Goal: Download file/media

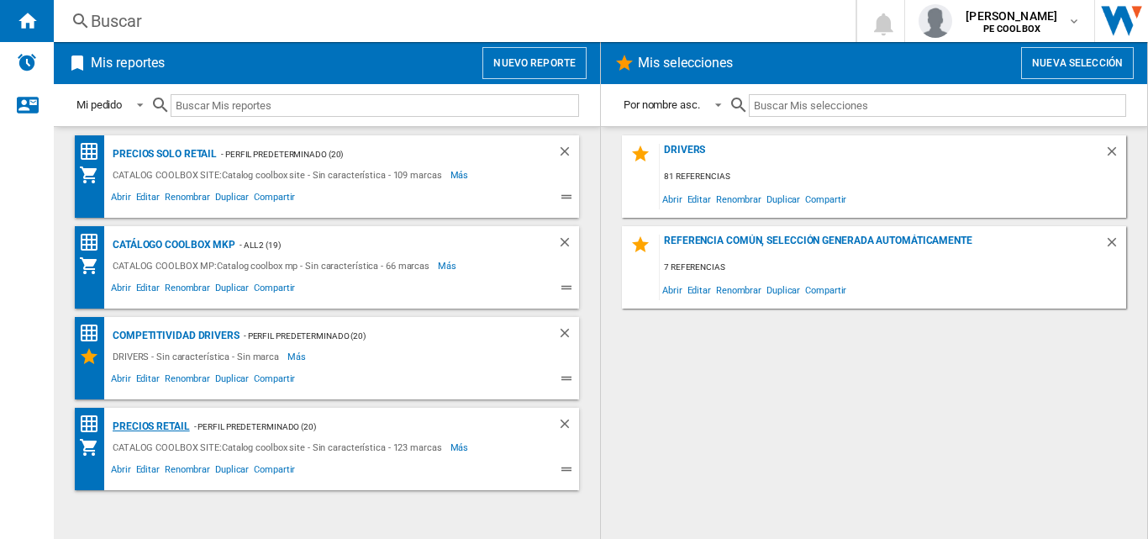
click at [172, 423] on div "PRECIOS RETAIL" at bounding box center [149, 426] width 82 height 21
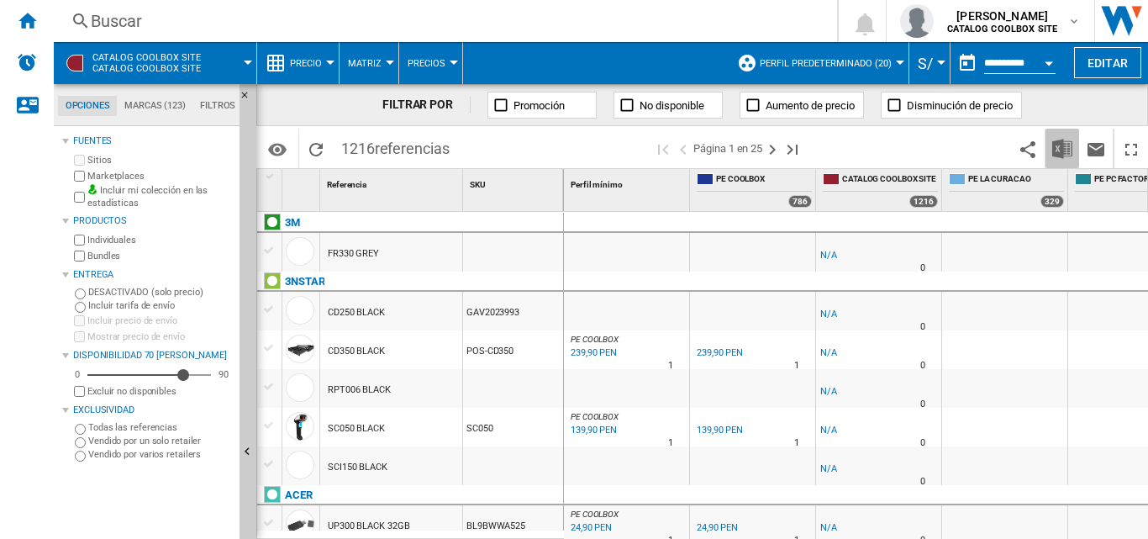
click at [1070, 155] on img "Descargar en Excel" at bounding box center [1063, 149] width 20 height 20
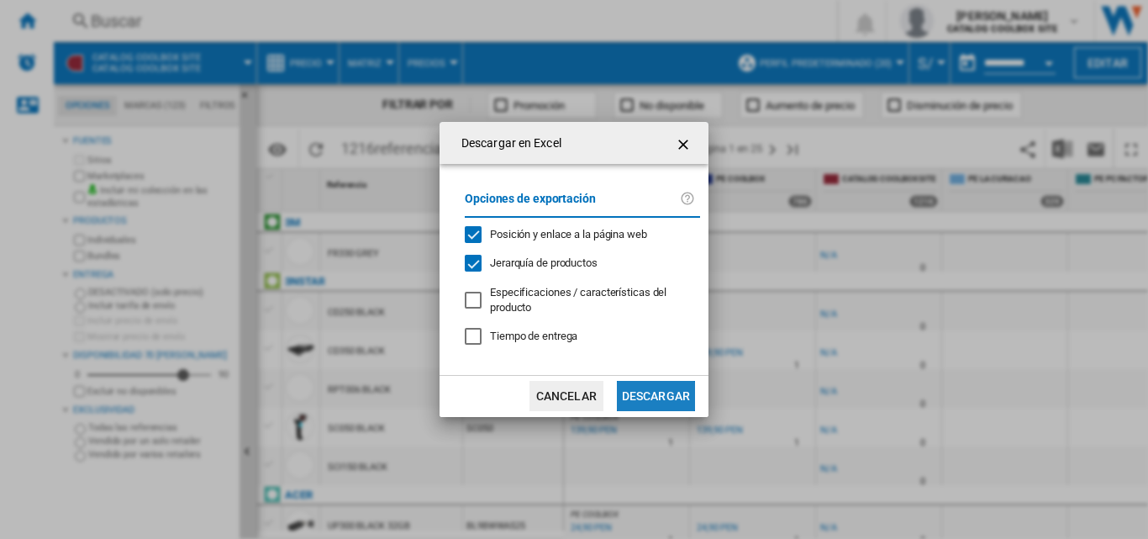
click at [652, 388] on button "Descargar" at bounding box center [656, 396] width 78 height 30
